Goal: Information Seeking & Learning: Learn about a topic

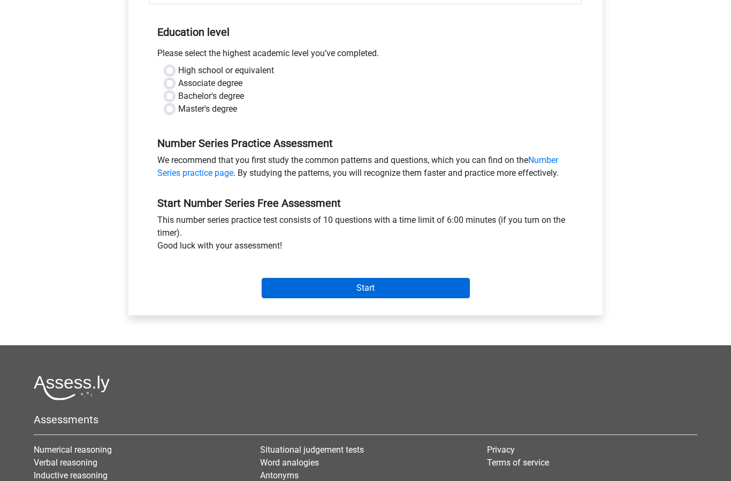
click at [450, 286] on input "Start" at bounding box center [366, 289] width 208 height 20
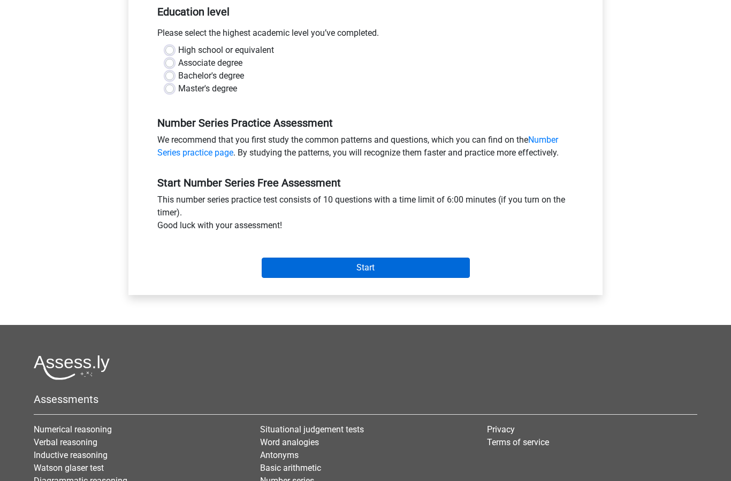
click at [463, 272] on input "Start" at bounding box center [366, 268] width 208 height 20
click at [466, 266] on input "Start" at bounding box center [366, 268] width 208 height 20
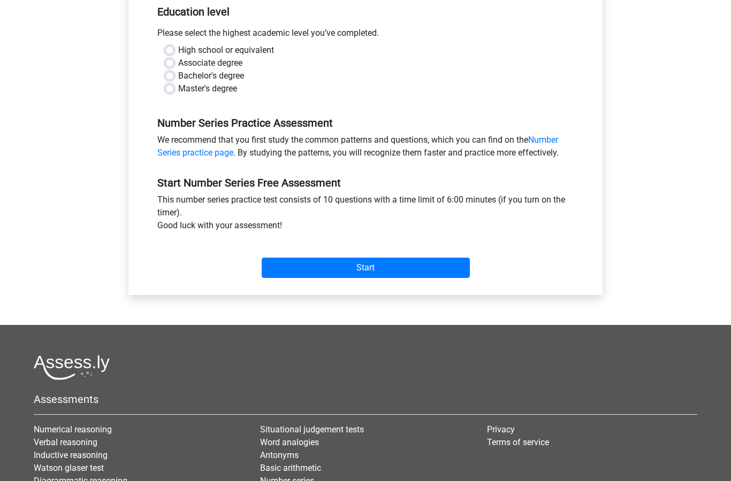
click at [178, 59] on label "Associate degree" at bounding box center [210, 63] width 64 height 13
click at [170, 59] on input "Associate degree" at bounding box center [169, 62] width 9 height 11
radio input "true"
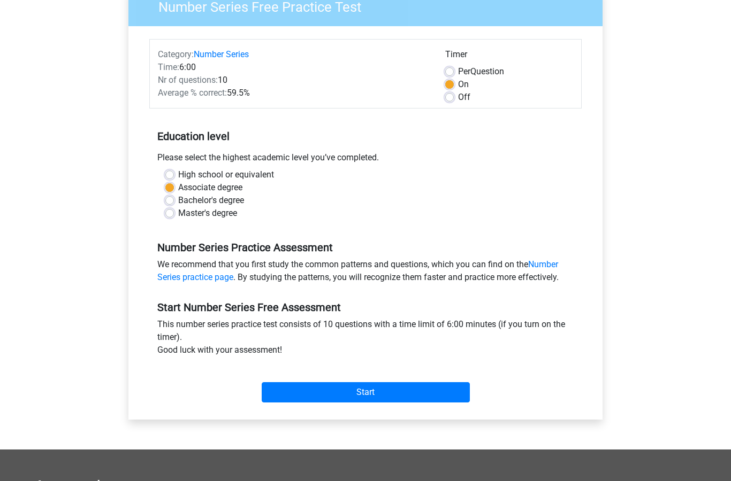
scroll to position [112, 0]
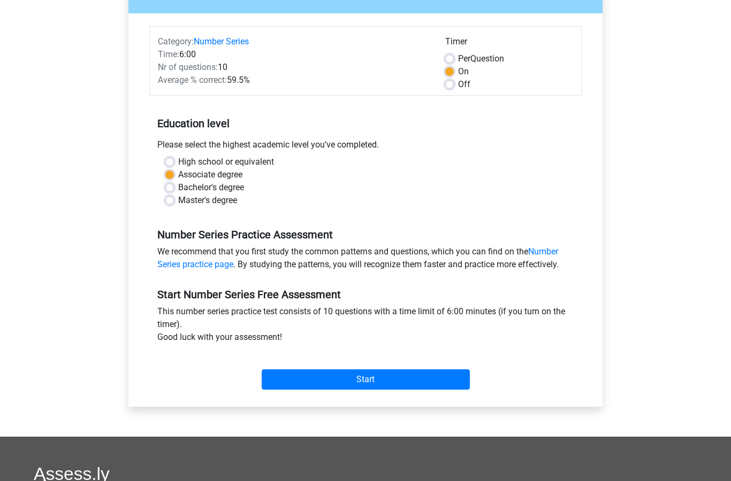
click at [171, 154] on div "Please select the highest academic level you’ve completed." at bounding box center [365, 147] width 432 height 17
click at [178, 163] on label "High school or equivalent" at bounding box center [226, 162] width 96 height 13
click at [172, 163] on input "High school or equivalent" at bounding box center [169, 161] width 9 height 11
radio input "true"
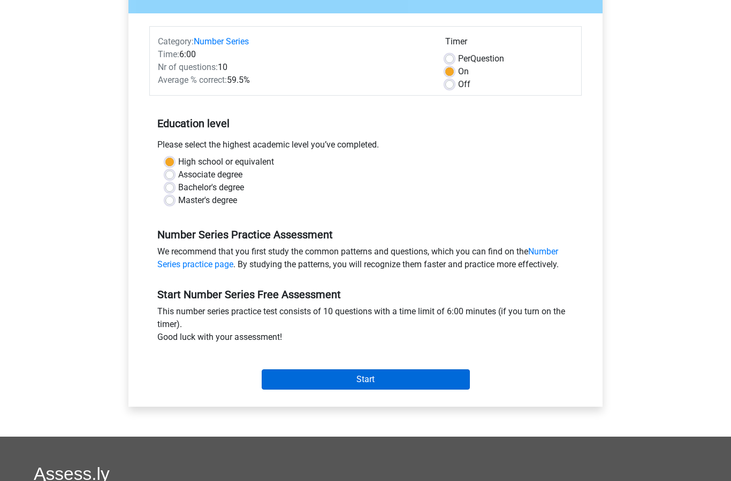
click at [464, 370] on input "Start" at bounding box center [366, 380] width 208 height 20
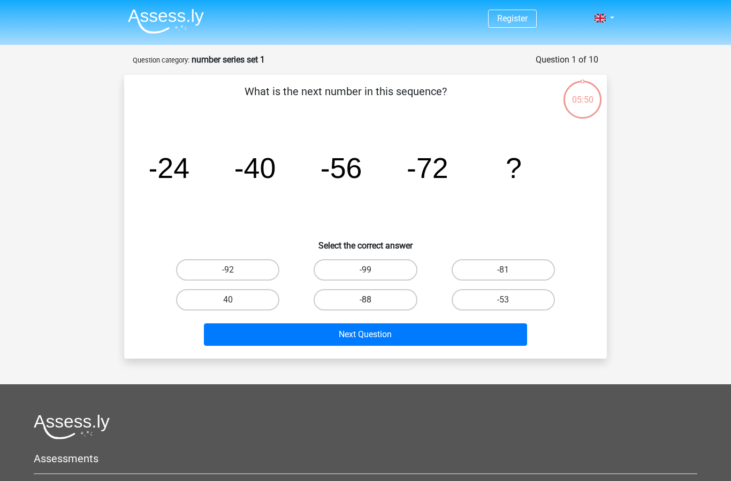
click at [378, 303] on label "-88" at bounding box center [364, 299] width 103 height 21
click at [372, 303] on input "-88" at bounding box center [368, 303] width 7 height 7
radio input "true"
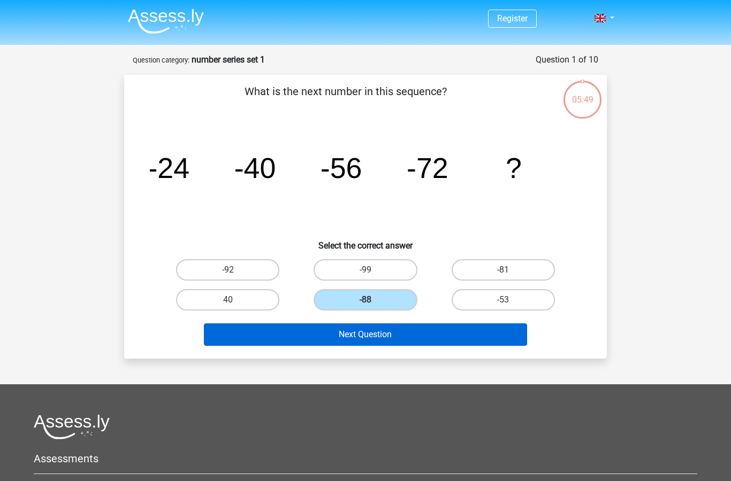
click at [454, 334] on button "Next Question" at bounding box center [366, 335] width 324 height 22
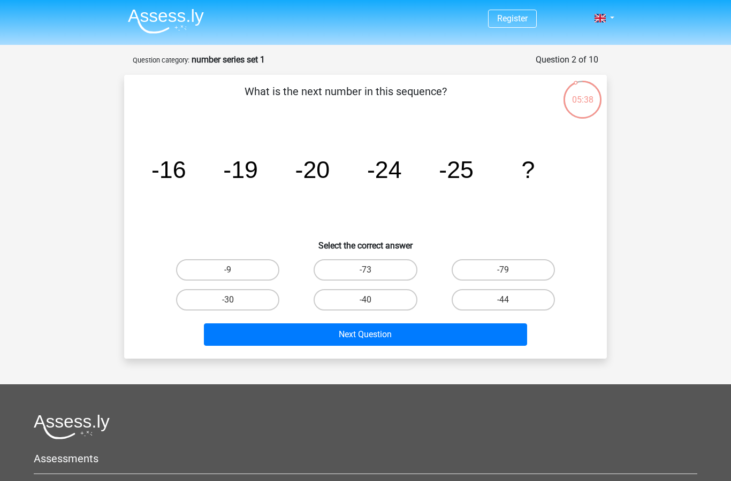
click at [258, 316] on div "Next Question" at bounding box center [365, 332] width 448 height 35
click at [248, 305] on label "-30" at bounding box center [227, 299] width 103 height 21
click at [235, 305] on input "-30" at bounding box center [231, 303] width 7 height 7
radio input "true"
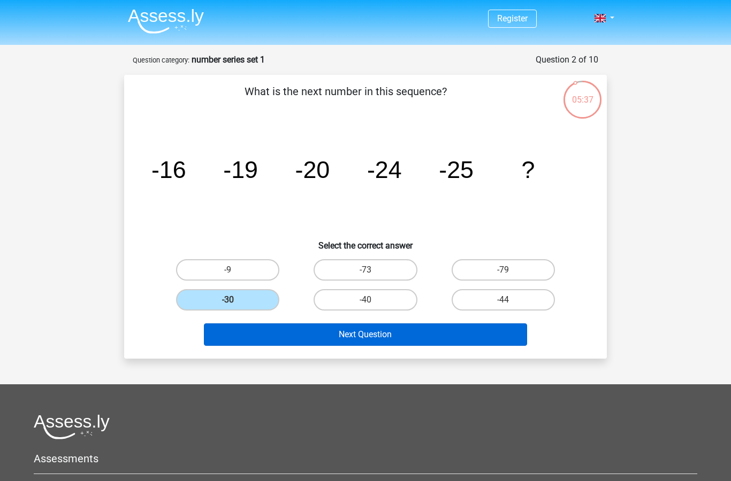
click at [323, 332] on button "Next Question" at bounding box center [366, 335] width 324 height 22
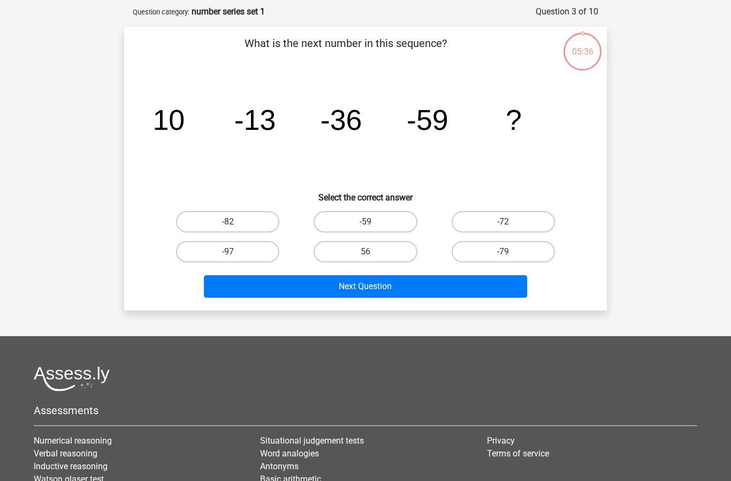
scroll to position [53, 0]
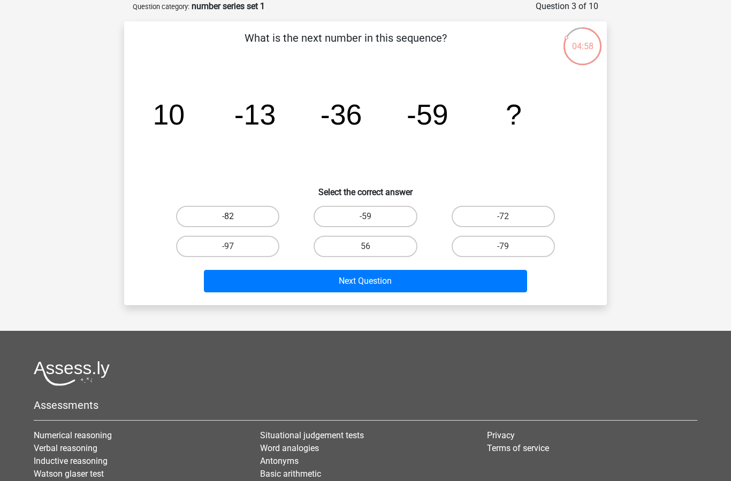
click at [219, 223] on label "-82" at bounding box center [227, 216] width 103 height 21
click at [228, 223] on input "-82" at bounding box center [231, 220] width 7 height 7
radio input "true"
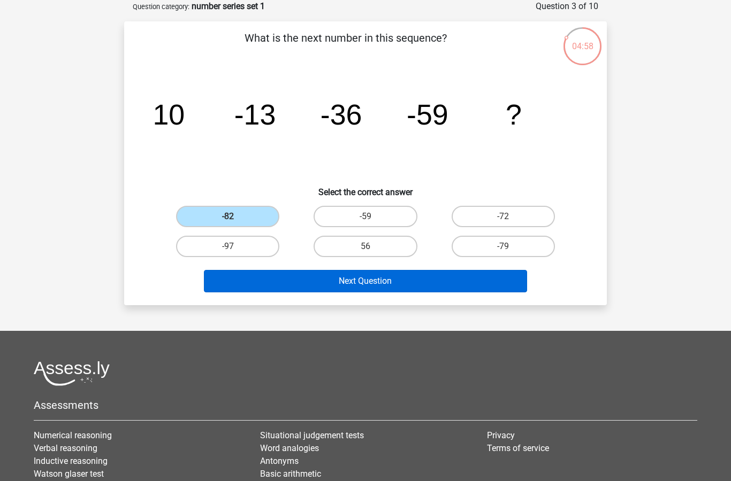
click at [482, 276] on button "Next Question" at bounding box center [366, 281] width 324 height 22
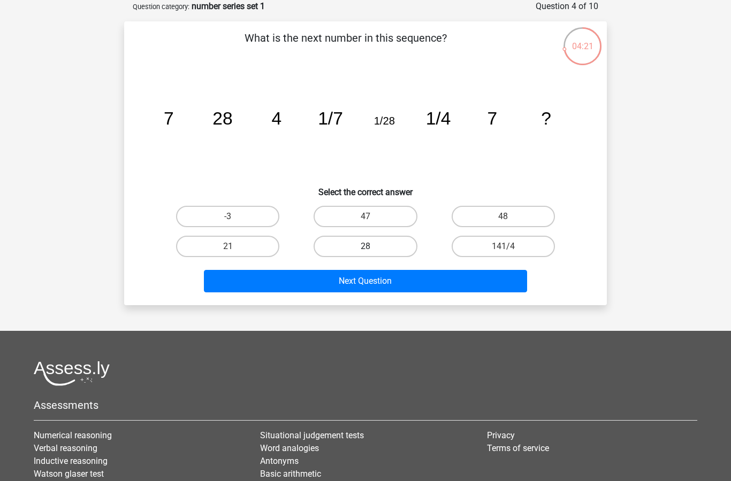
click at [394, 247] on label "28" at bounding box center [364, 246] width 103 height 21
click at [372, 247] on input "28" at bounding box center [368, 250] width 7 height 7
radio input "true"
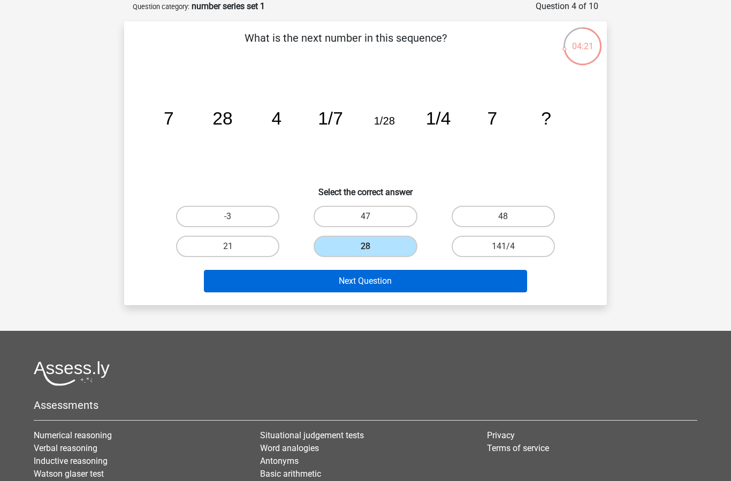
click at [408, 277] on button "Next Question" at bounding box center [366, 281] width 324 height 22
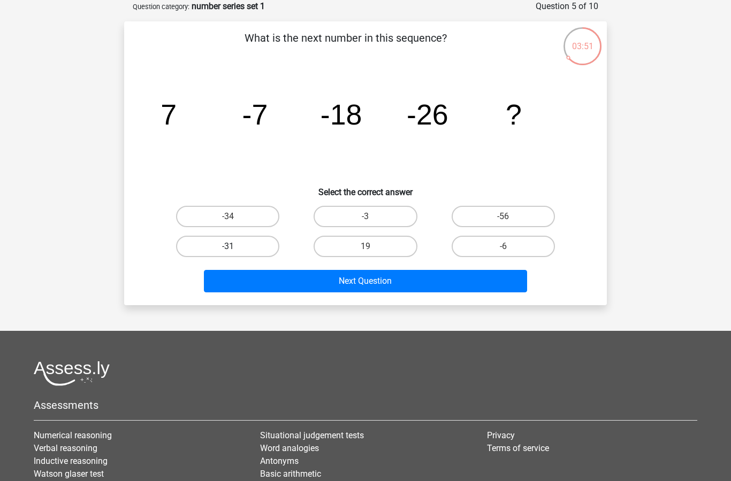
click at [198, 242] on label "-31" at bounding box center [227, 246] width 103 height 21
click at [228, 247] on input "-31" at bounding box center [231, 250] width 7 height 7
radio input "true"
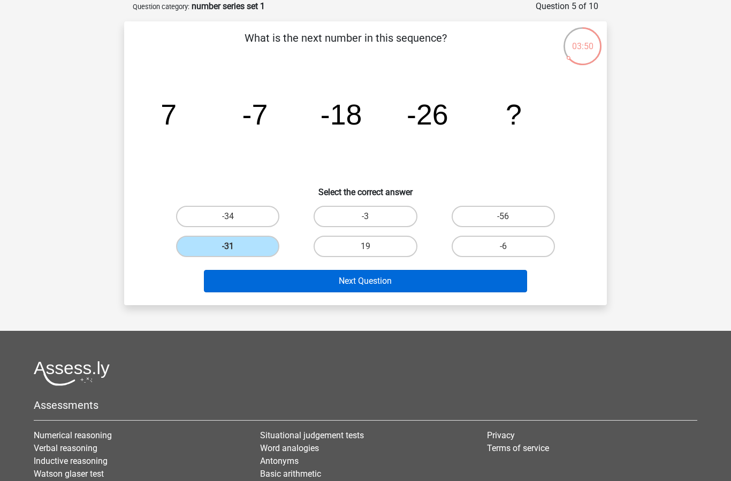
click at [503, 283] on button "Next Question" at bounding box center [366, 281] width 324 height 22
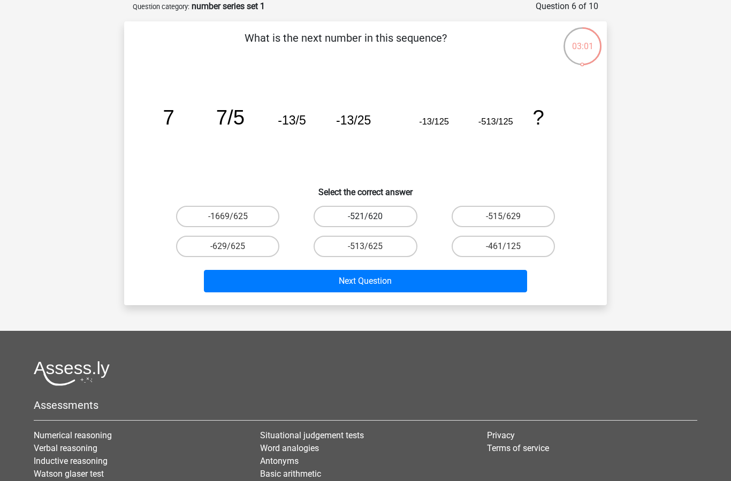
click at [403, 227] on label "-521/620" at bounding box center [364, 216] width 103 height 21
click at [372, 224] on input "-521/620" at bounding box center [368, 220] width 7 height 7
radio input "true"
click at [400, 244] on label "-513/625" at bounding box center [364, 246] width 103 height 21
click at [372, 247] on input "-513/625" at bounding box center [368, 250] width 7 height 7
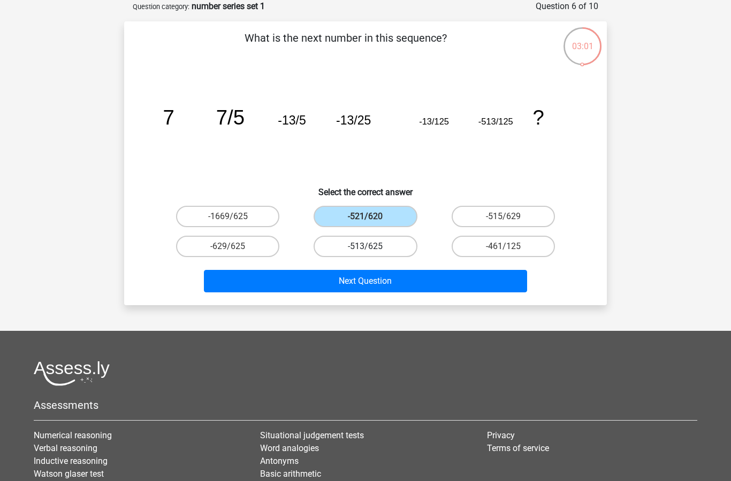
radio input "true"
click at [423, 266] on div "Next Question" at bounding box center [365, 279] width 448 height 35
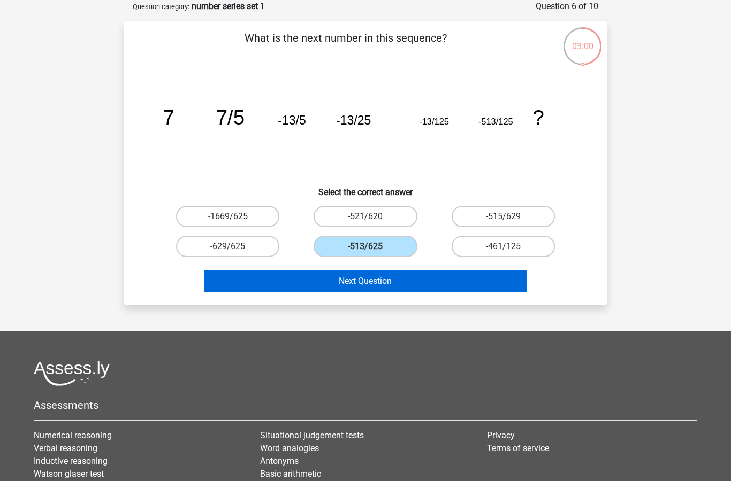
click at [427, 277] on button "Next Question" at bounding box center [366, 281] width 324 height 22
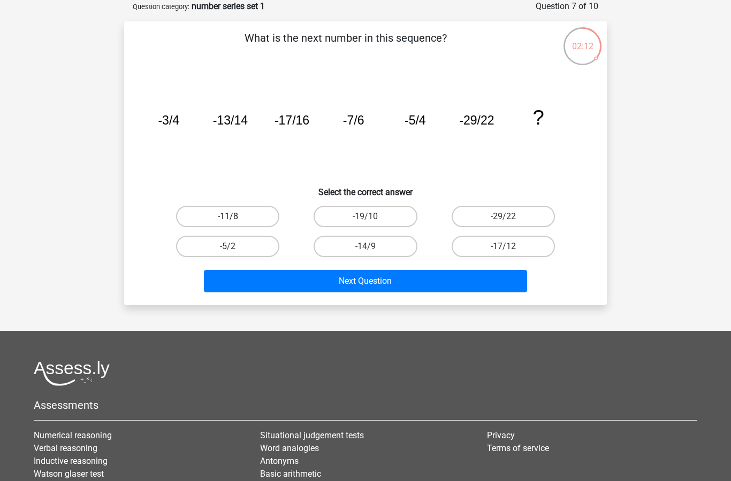
click at [217, 220] on label "-11/8" at bounding box center [227, 216] width 103 height 21
click at [228, 220] on input "-11/8" at bounding box center [231, 220] width 7 height 7
radio input "true"
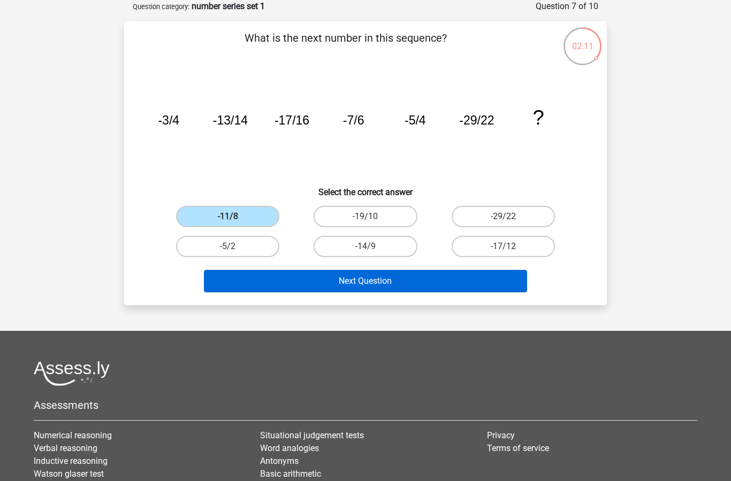
click at [490, 285] on button "Next Question" at bounding box center [366, 281] width 324 height 22
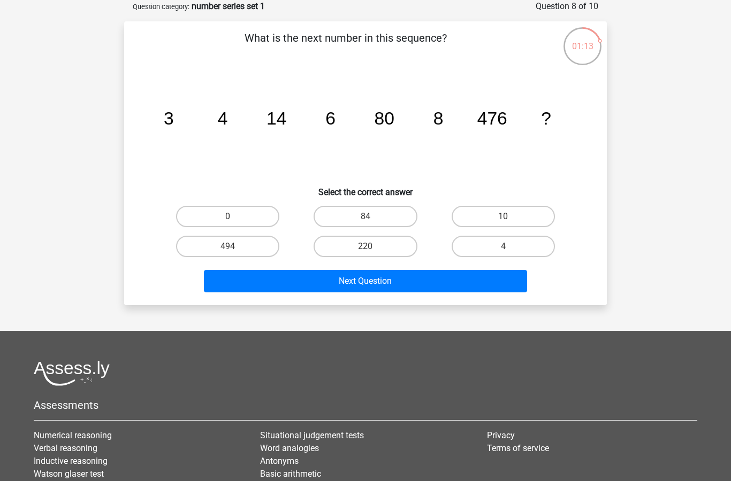
scroll to position [61, 0]
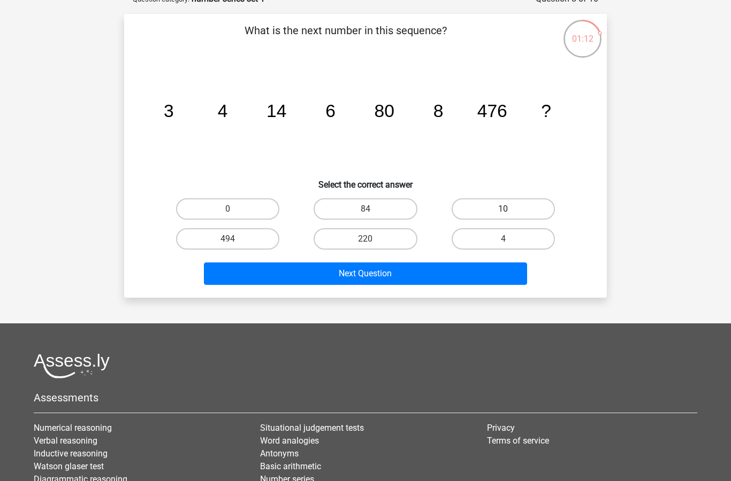
click at [483, 214] on label "10" at bounding box center [502, 208] width 103 height 21
click at [503, 214] on input "10" at bounding box center [506, 212] width 7 height 7
radio input "true"
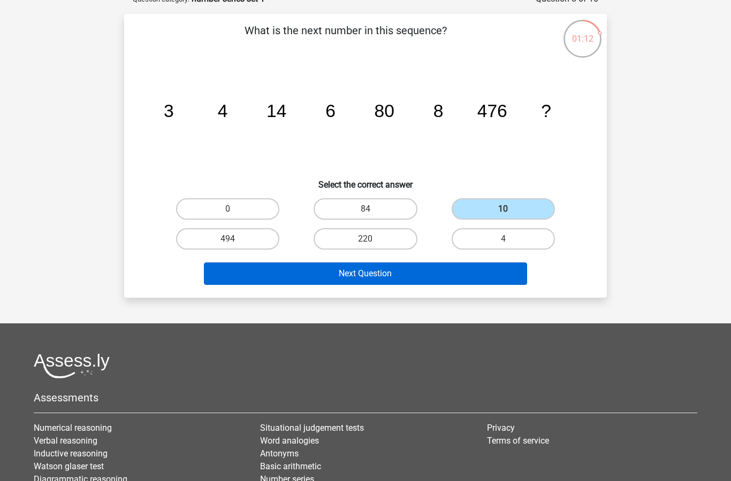
click at [453, 267] on button "Next Question" at bounding box center [366, 274] width 324 height 22
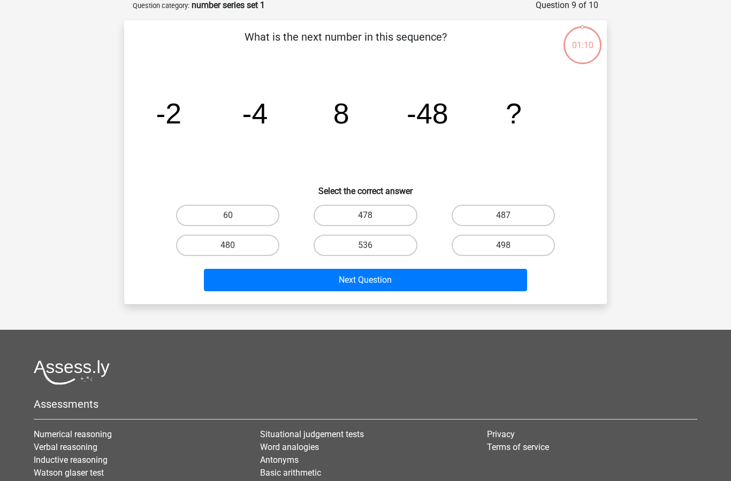
scroll to position [53, 0]
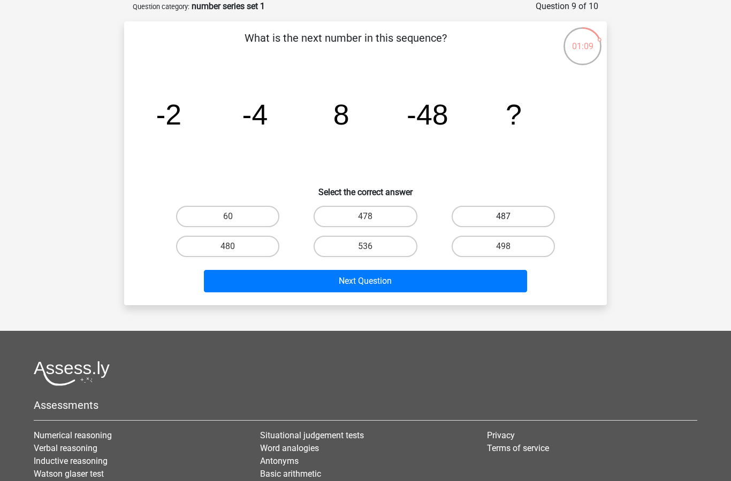
click at [514, 227] on label "487" at bounding box center [502, 216] width 103 height 21
click at [510, 224] on input "487" at bounding box center [506, 220] width 7 height 7
radio input "true"
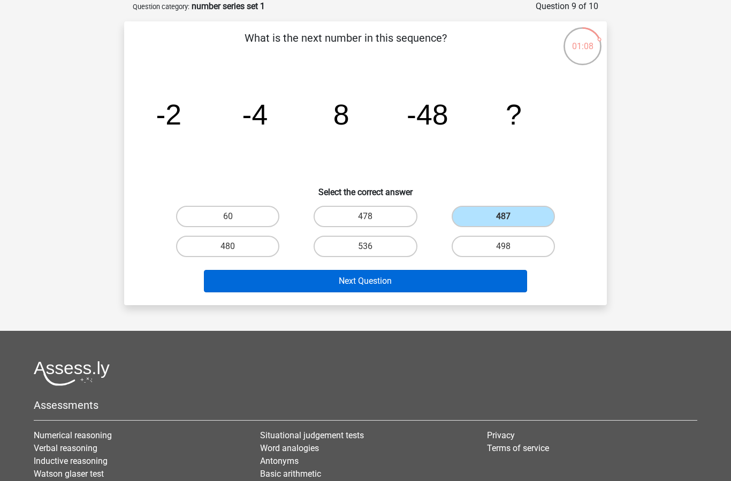
click at [476, 275] on button "Next Question" at bounding box center [366, 281] width 324 height 22
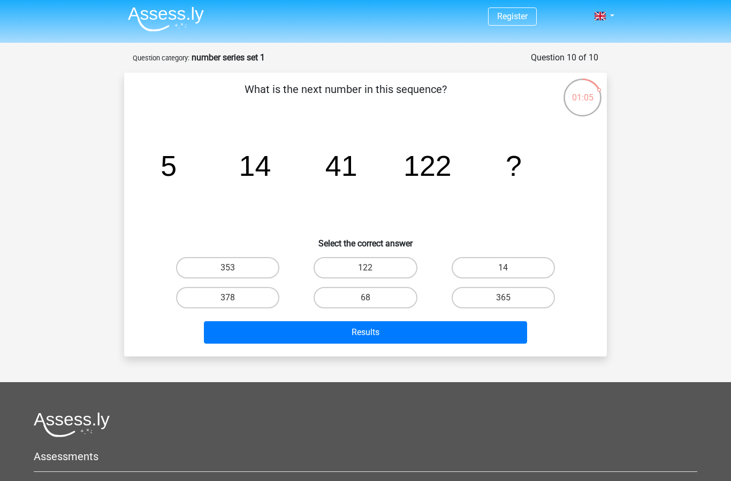
scroll to position [2, 0]
click at [470, 295] on label "365" at bounding box center [502, 297] width 103 height 21
click at [503, 298] on input "365" at bounding box center [506, 301] width 7 height 7
radio input "true"
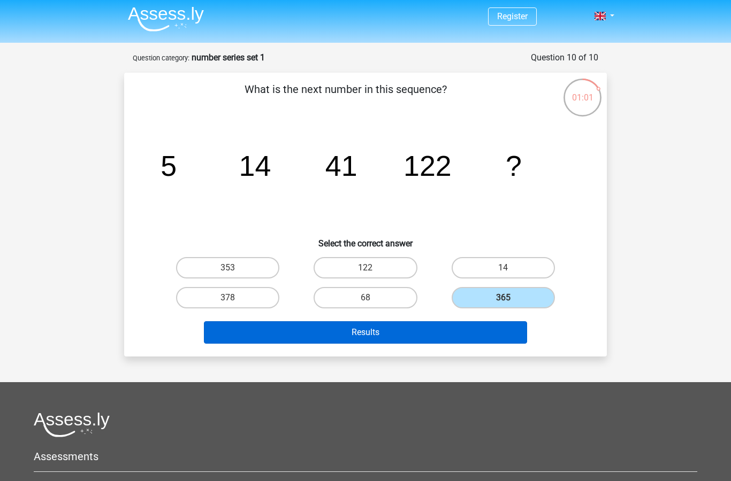
click at [504, 336] on button "Results" at bounding box center [366, 332] width 324 height 22
